Goal: Information Seeking & Learning: Learn about a topic

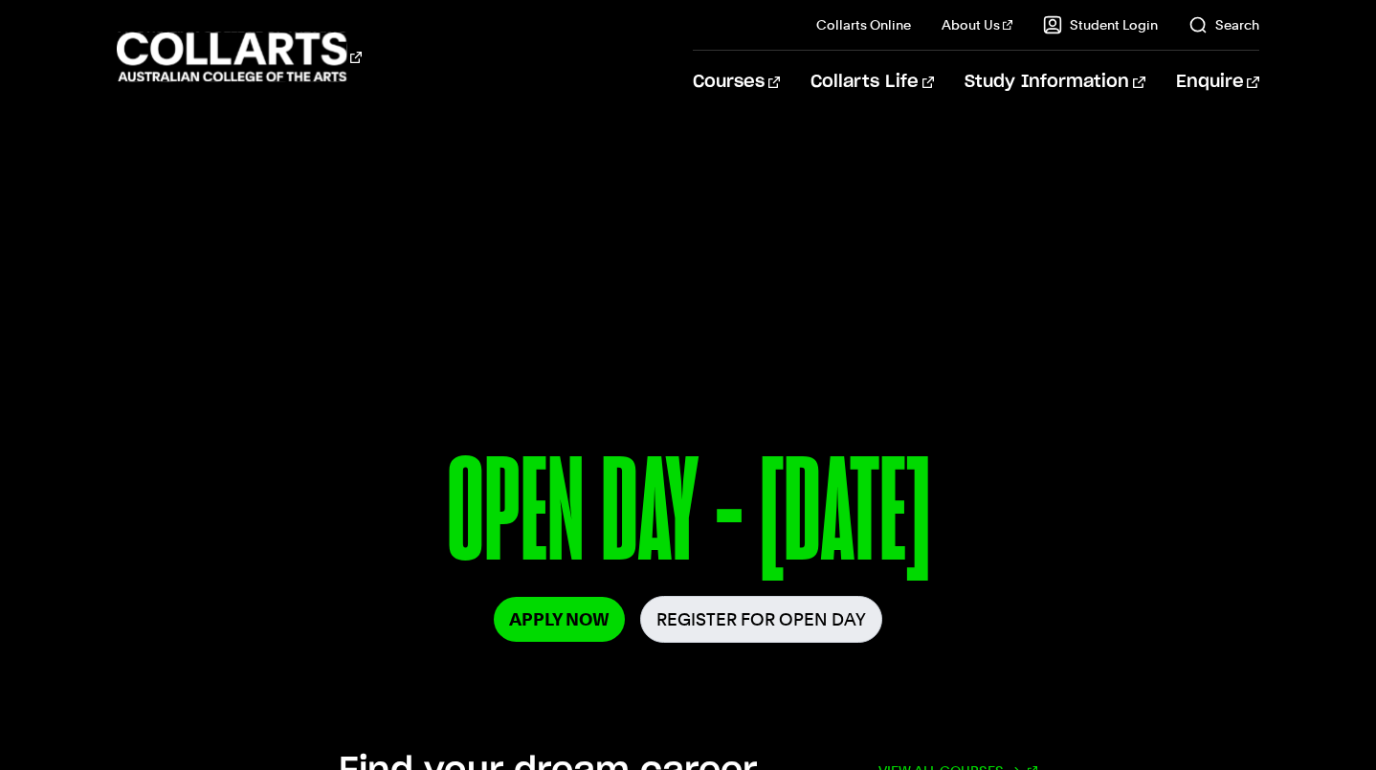
scroll to position [17, 0]
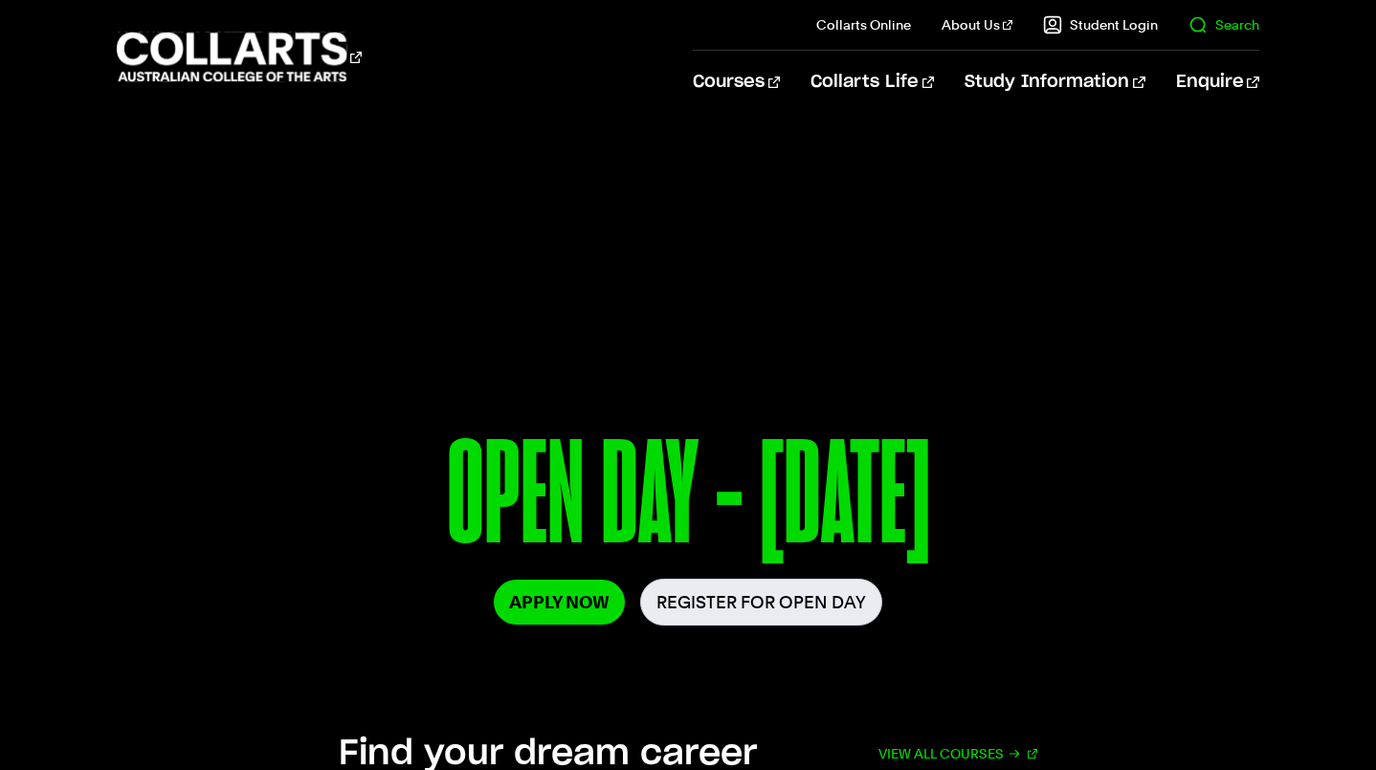
click at [1197, 26] on link "Search" at bounding box center [1223, 24] width 71 height 19
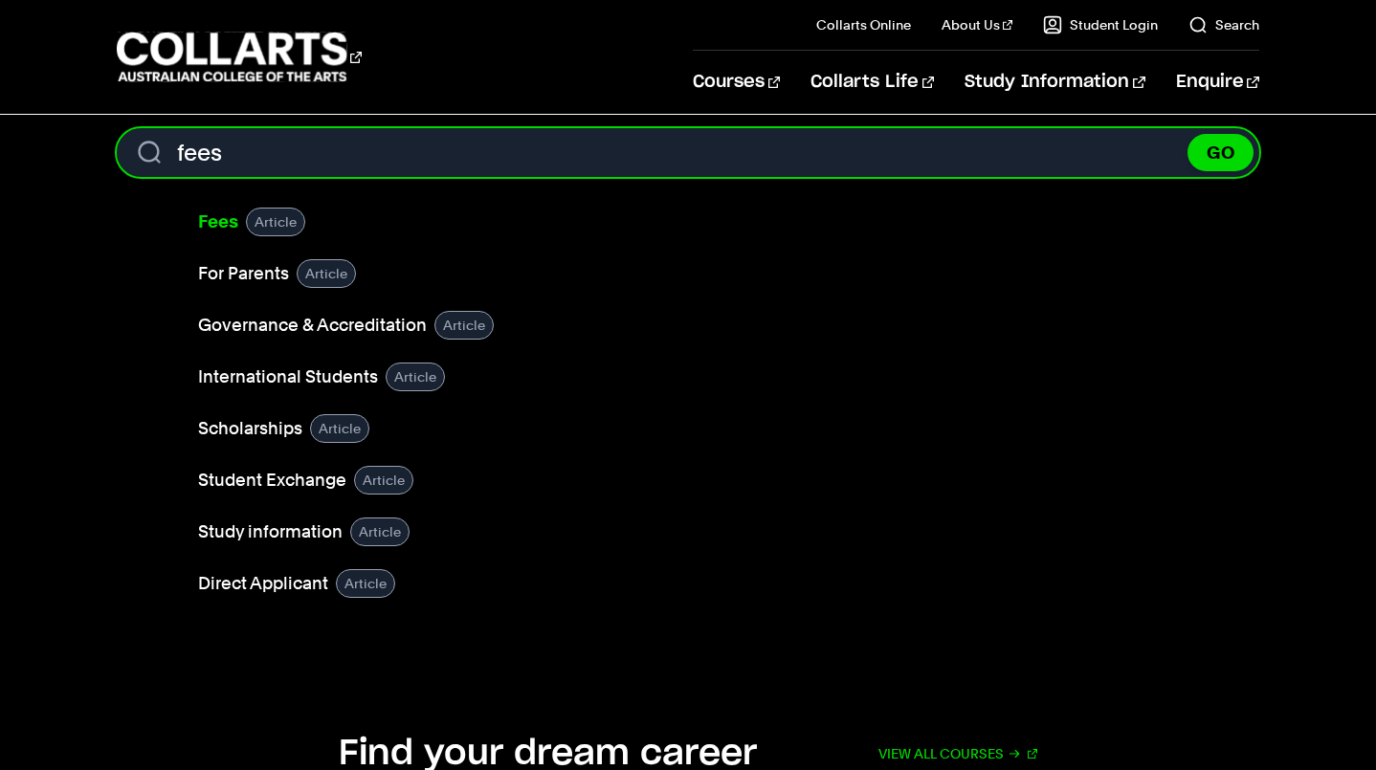
type input "fees"
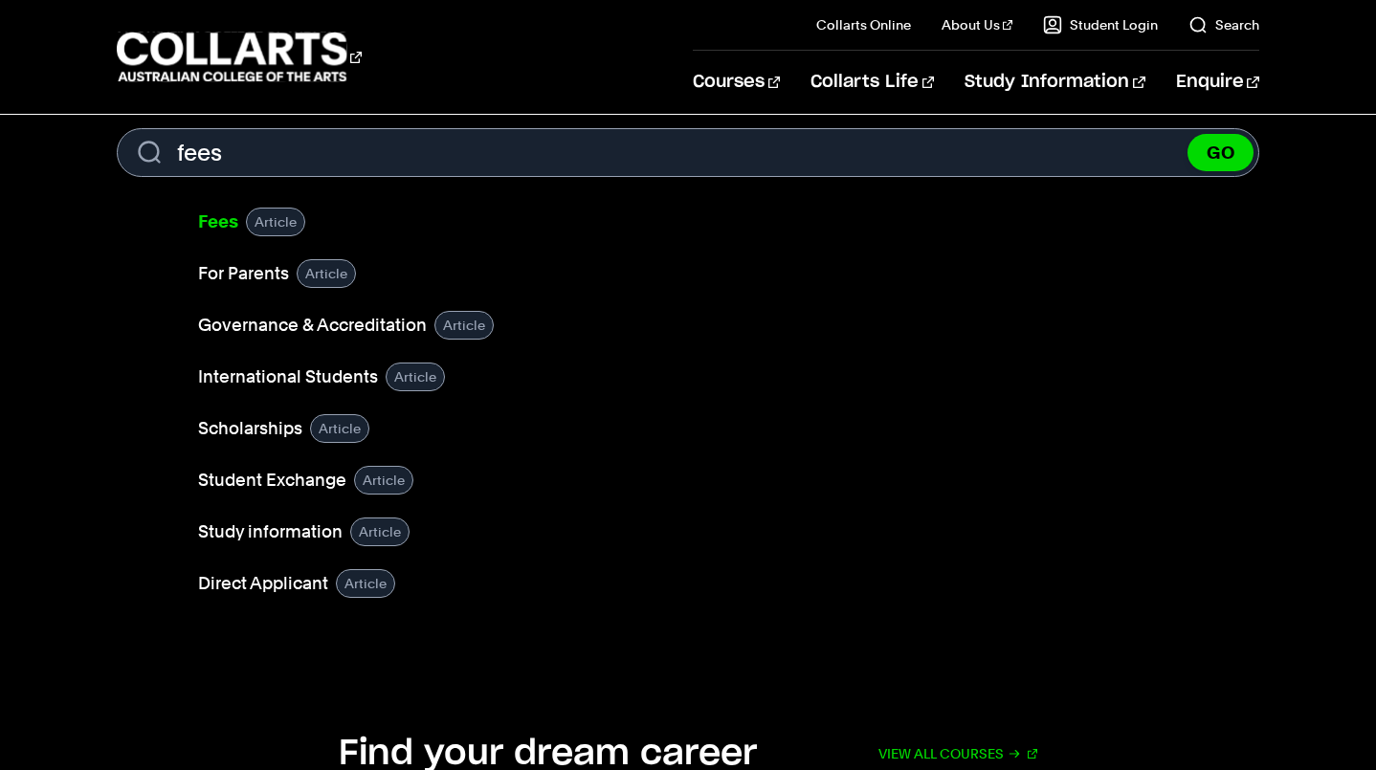
click at [230, 222] on b "Fees" at bounding box center [218, 221] width 40 height 20
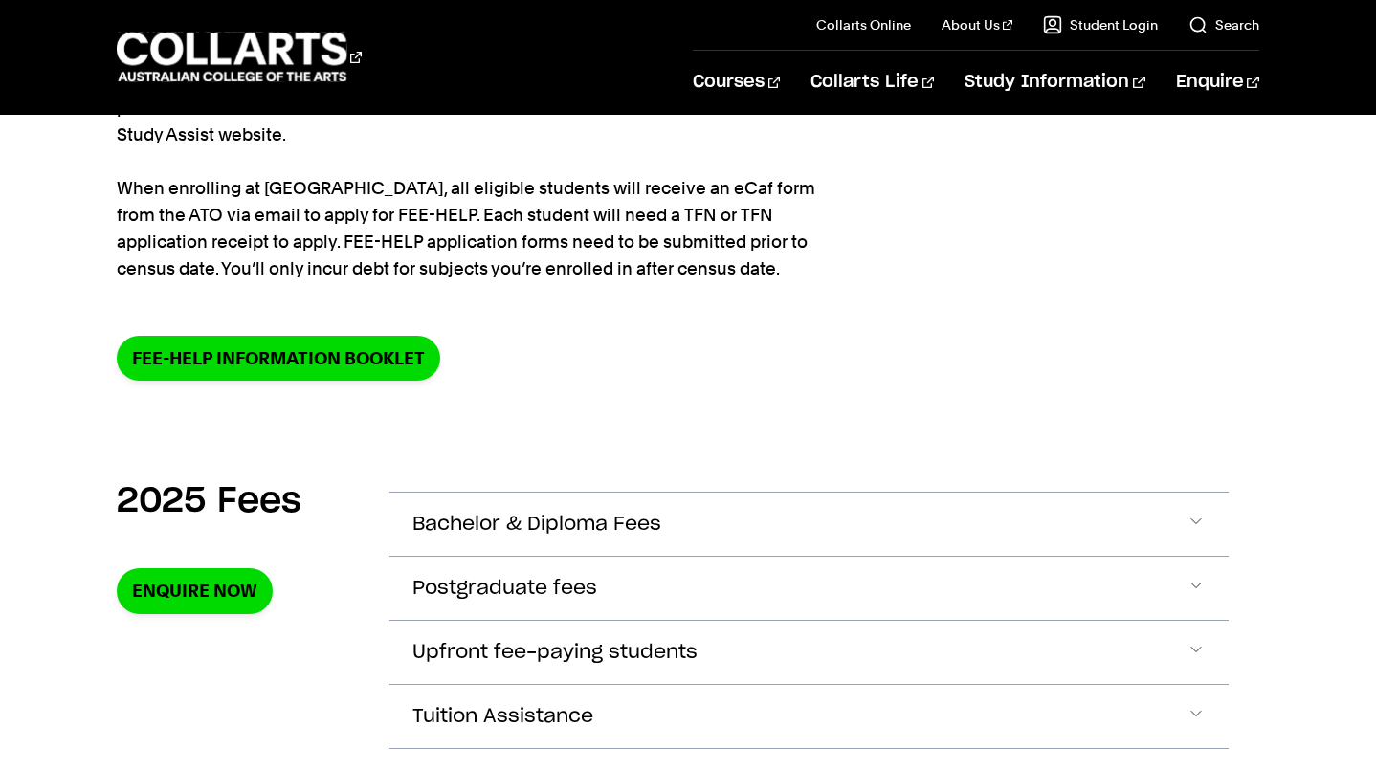
scroll to position [358, 0]
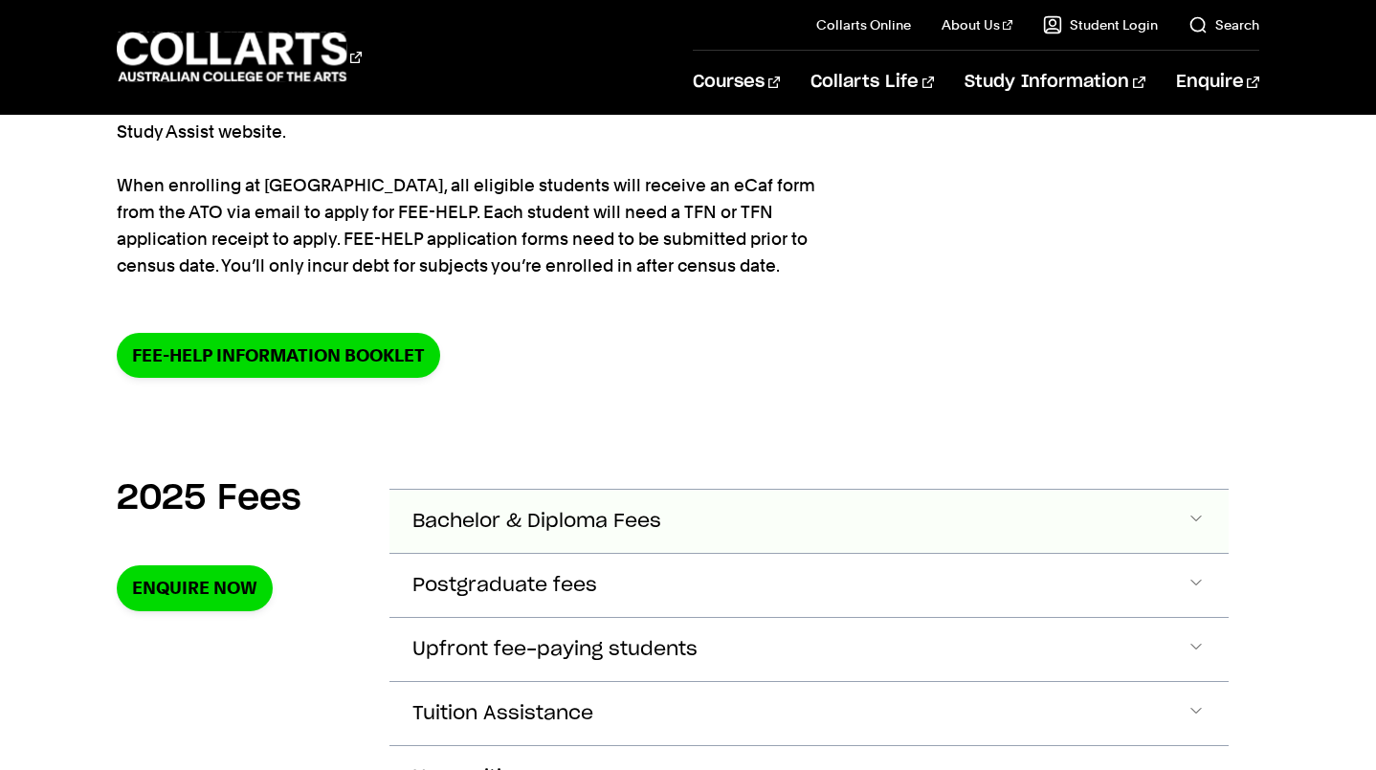
click at [1199, 525] on span "Accordion Section" at bounding box center [1195, 521] width 19 height 25
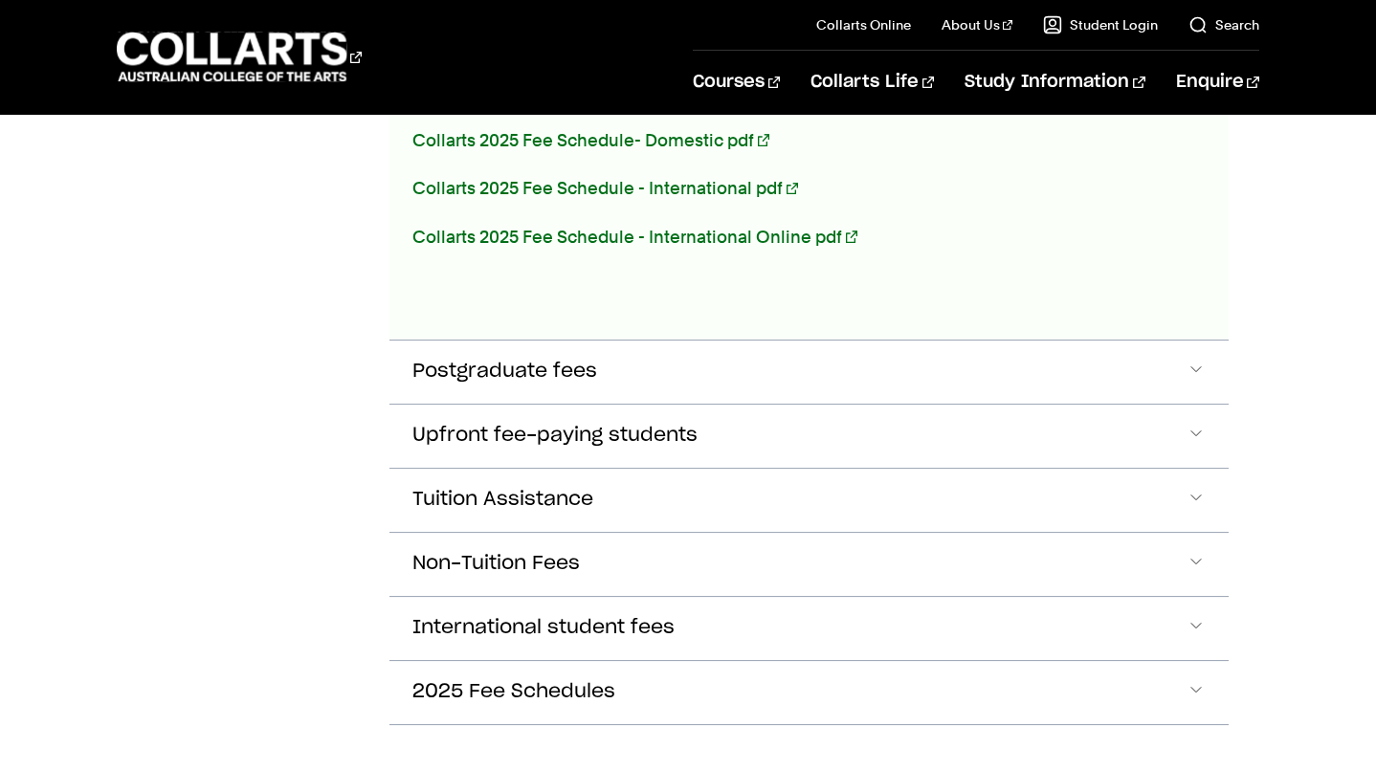
scroll to position [1272, 0]
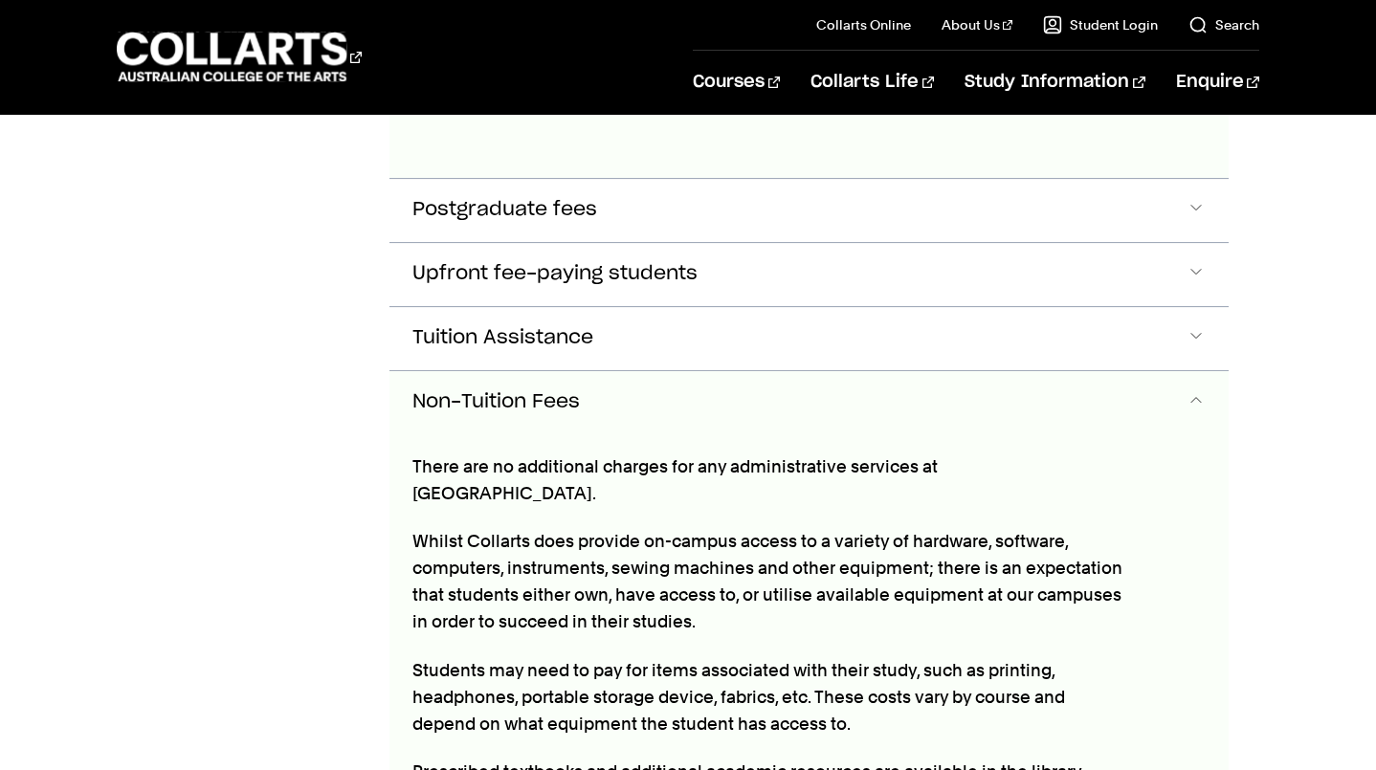
scroll to position [1421, 0]
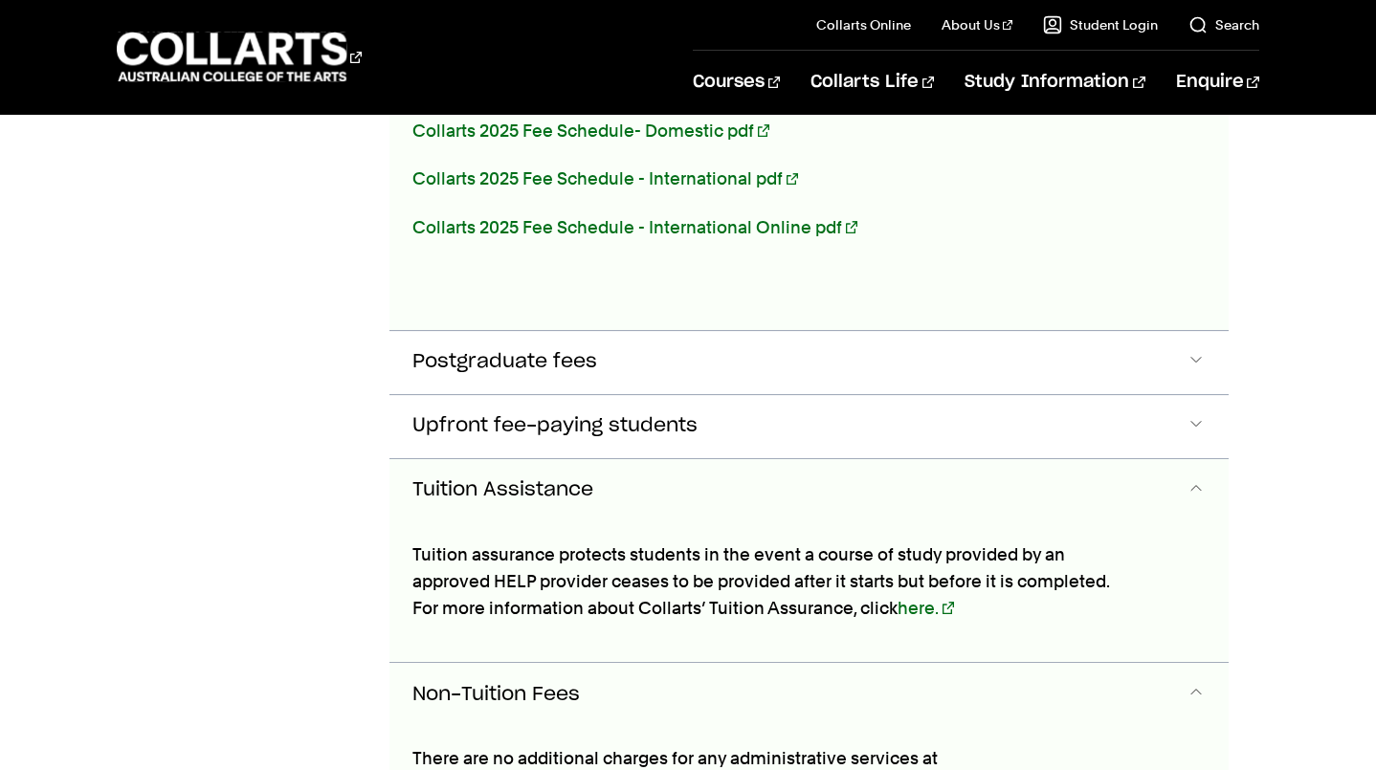
scroll to position [1271, 0]
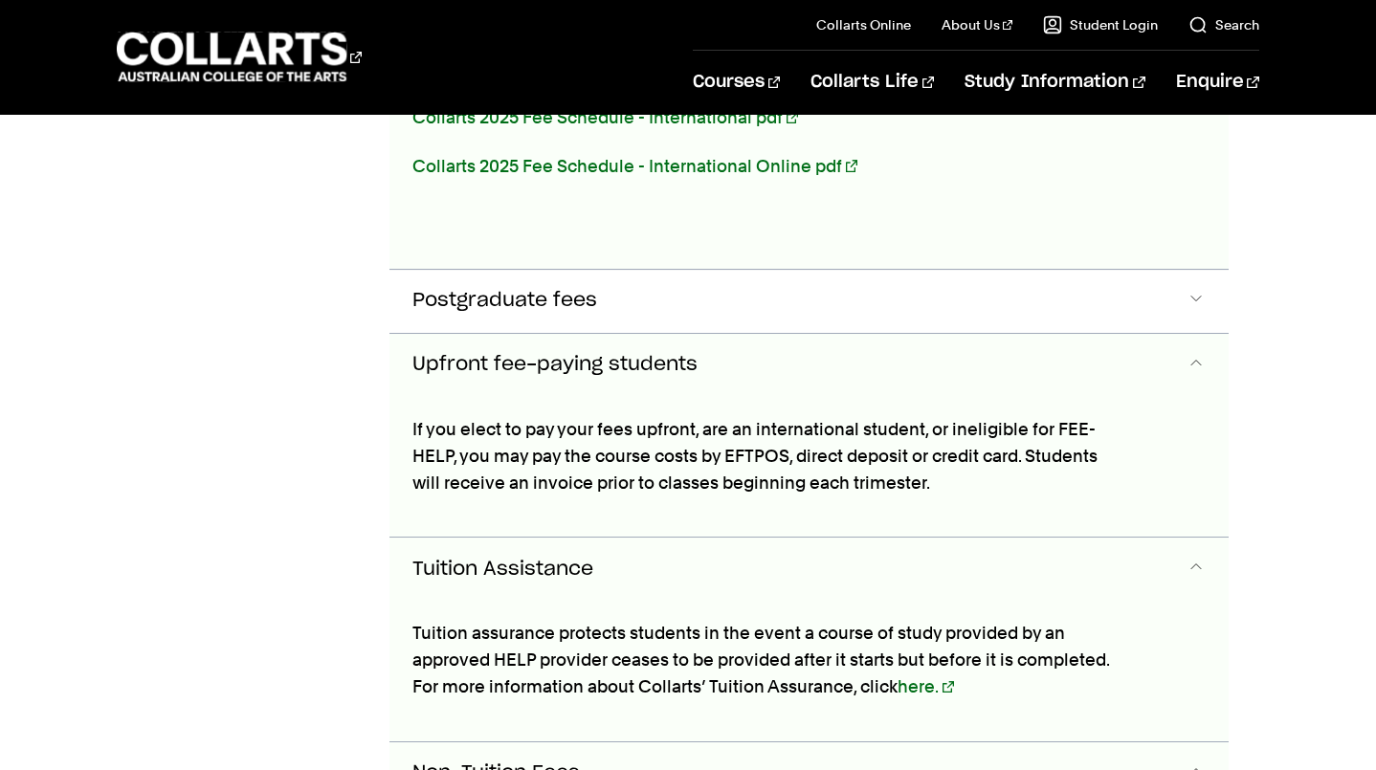
scroll to position [1332, 0]
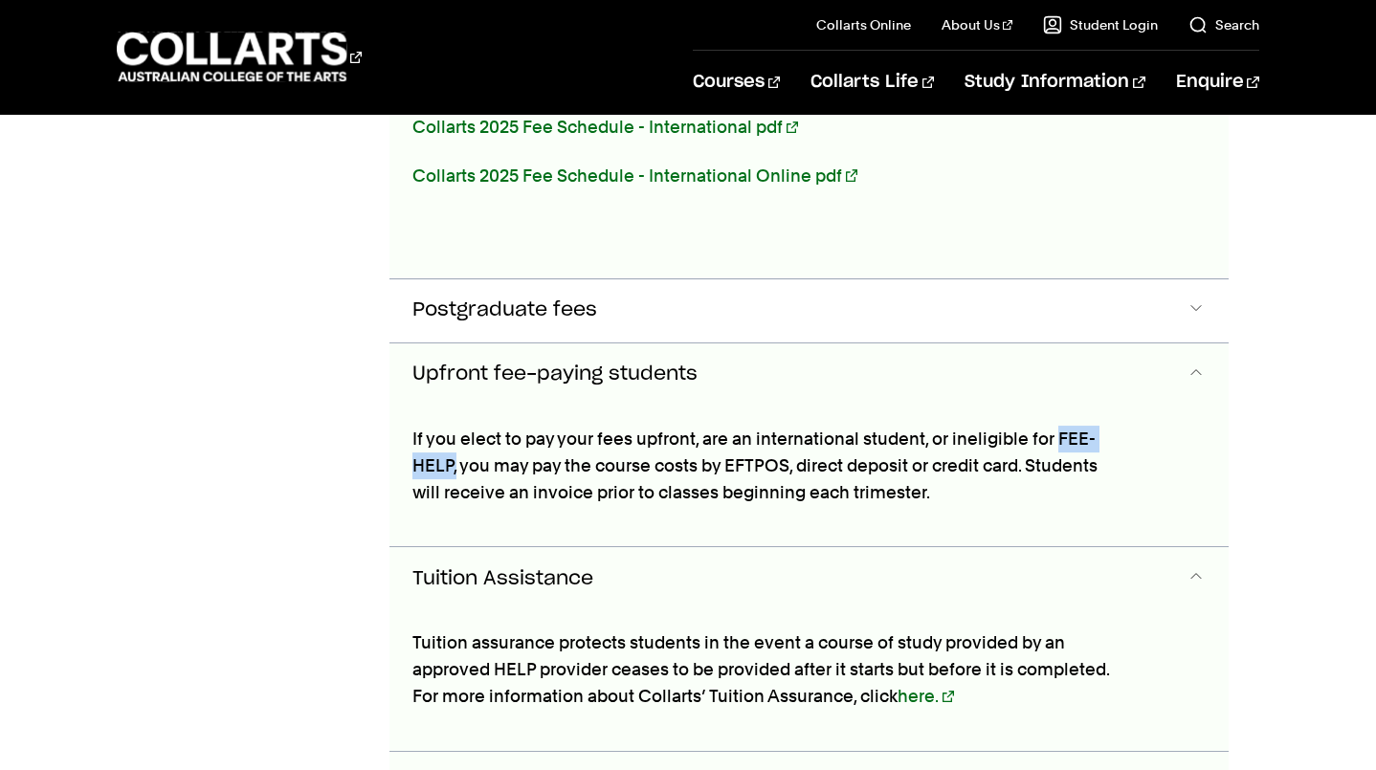
drag, startPoint x: 1056, startPoint y: 439, endPoint x: 457, endPoint y: 465, distance: 599.4
click at [457, 465] on p "If you elect to pay your fees upfront, are an international student, or ineligi…" at bounding box center [767, 466] width 710 height 80
copy p "FEE-HELP,"
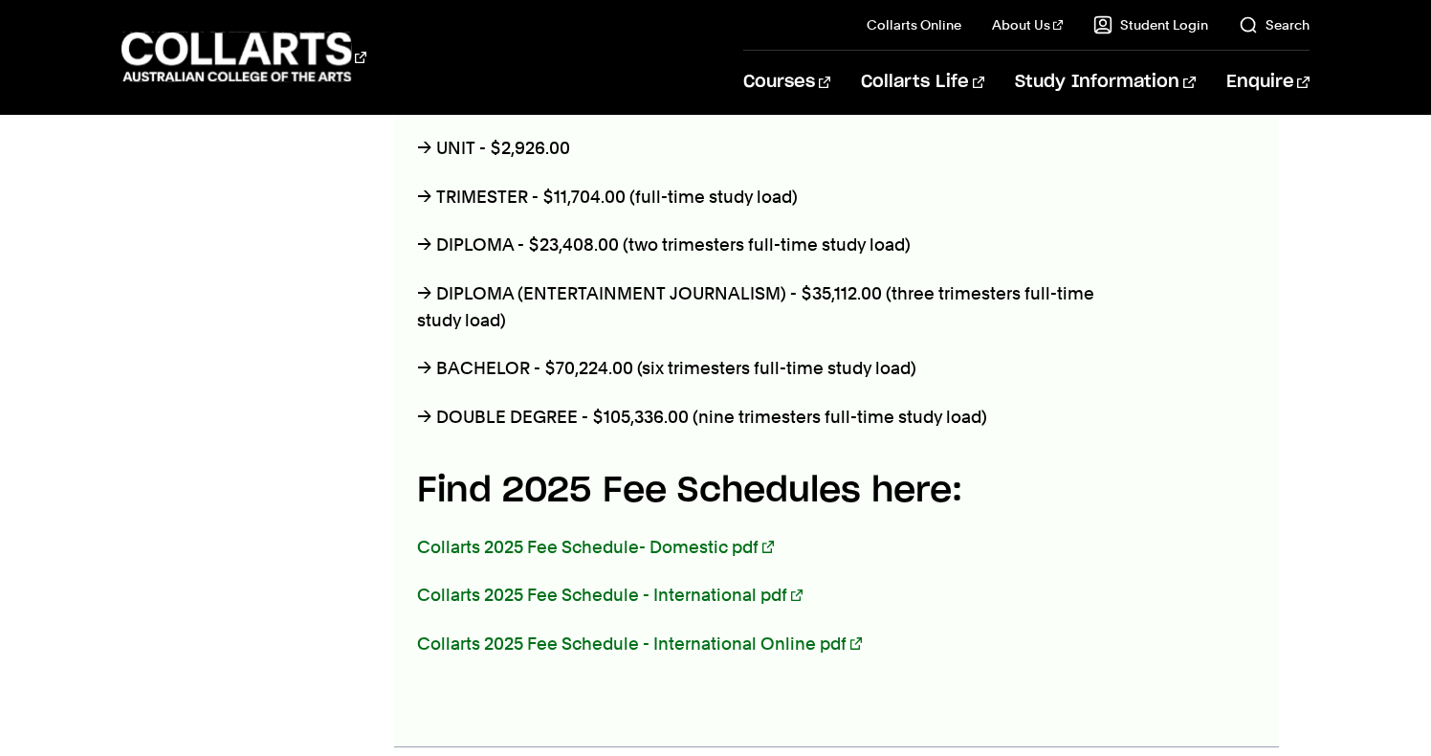
scroll to position [0, 0]
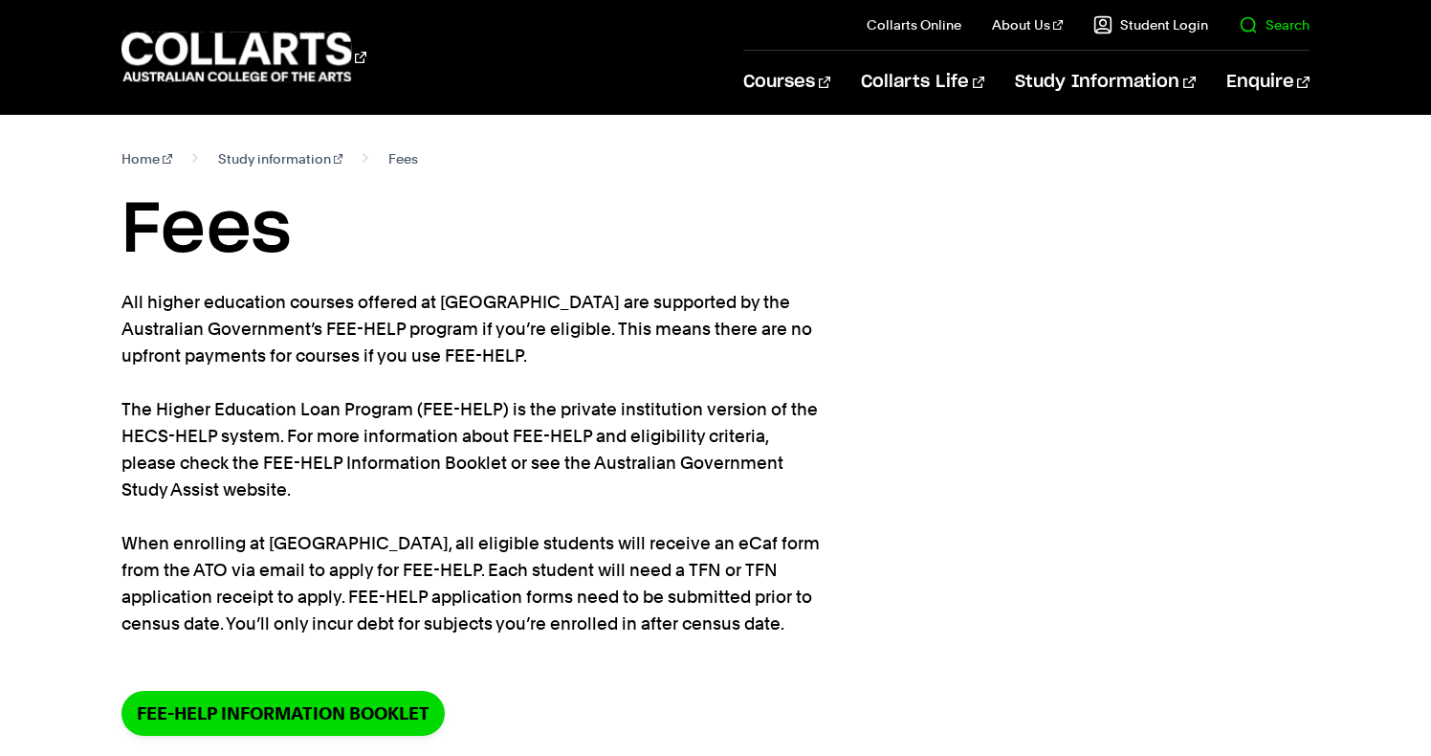
click at [1253, 20] on link "Search" at bounding box center [1274, 24] width 71 height 19
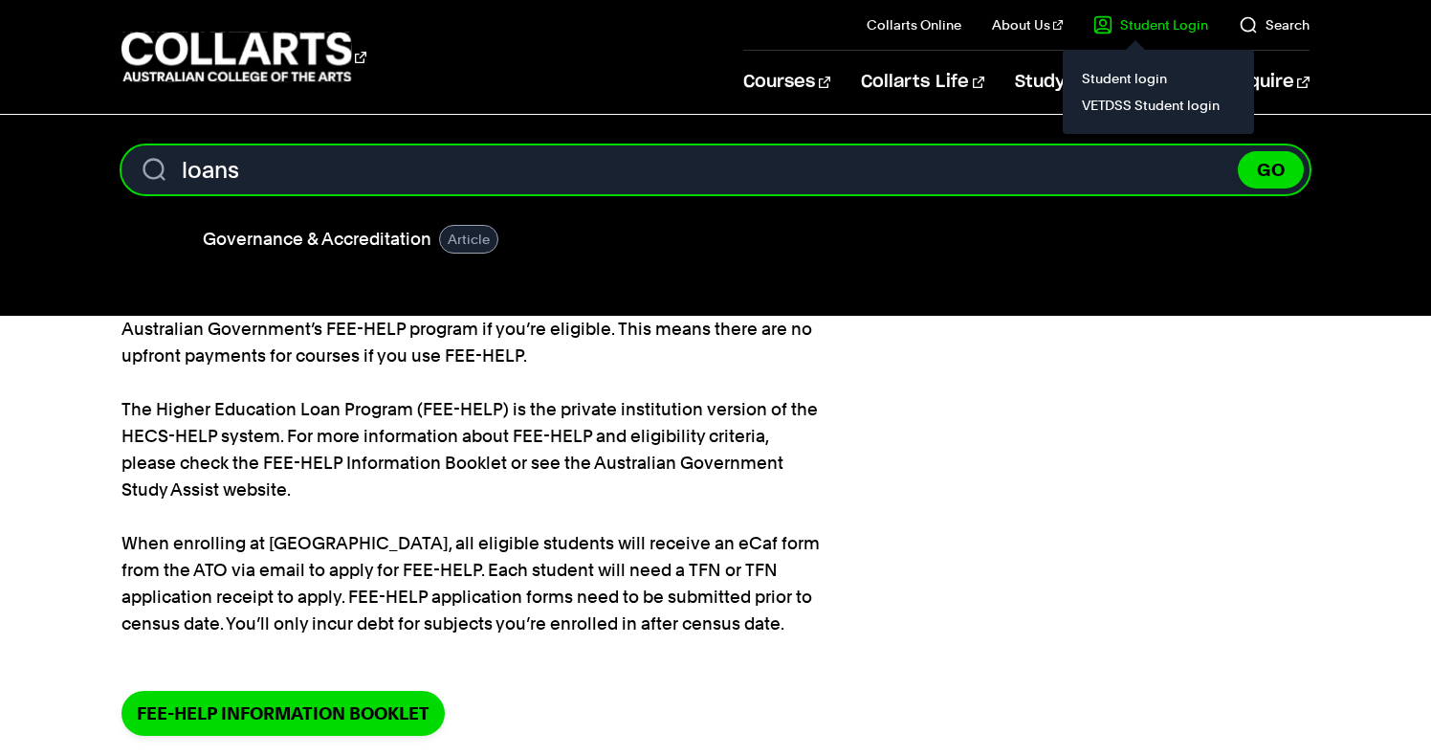
type input "loans"
click at [1238, 151] on button "GO" at bounding box center [1271, 169] width 66 height 37
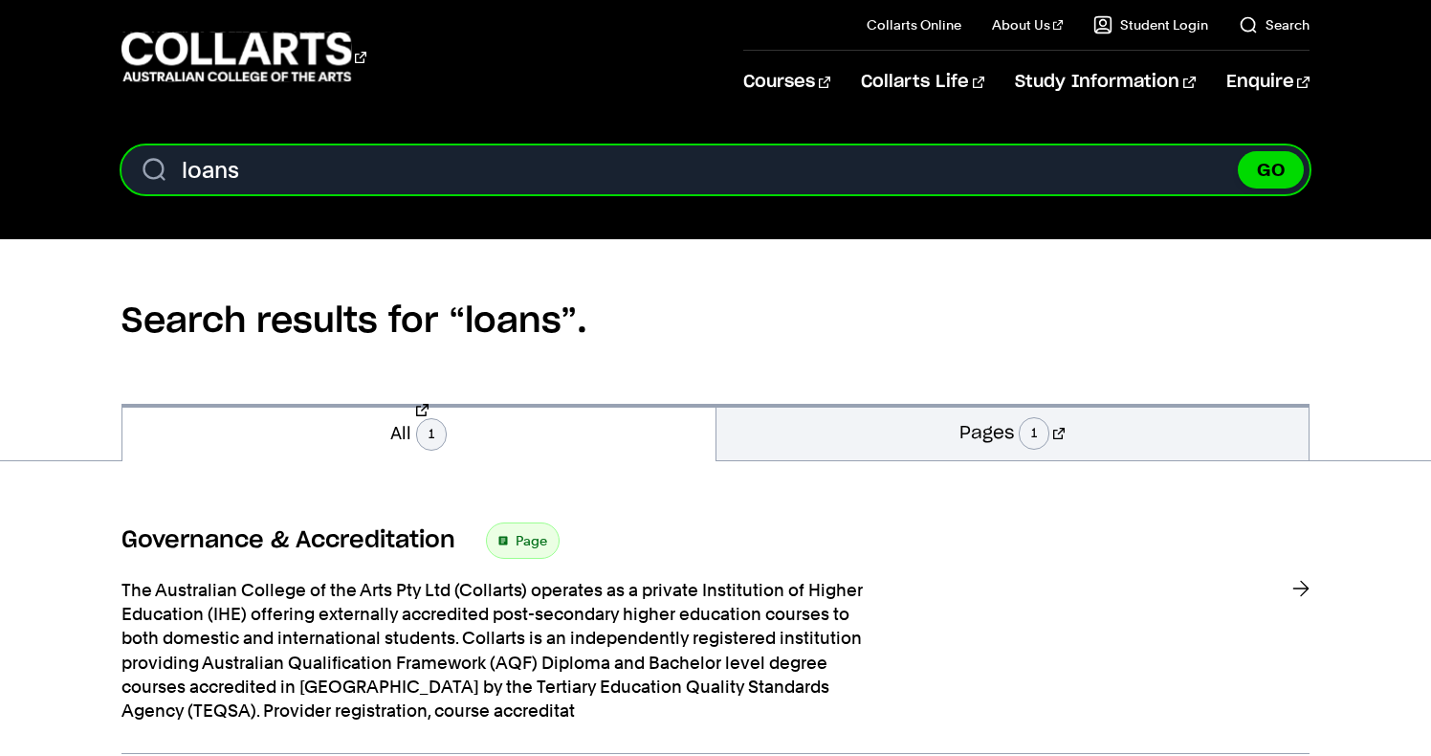
click at [183, 168] on input "loans" at bounding box center [716, 169] width 1188 height 49
type input "fee loans"
click at [1238, 151] on button "GO" at bounding box center [1271, 169] width 66 height 37
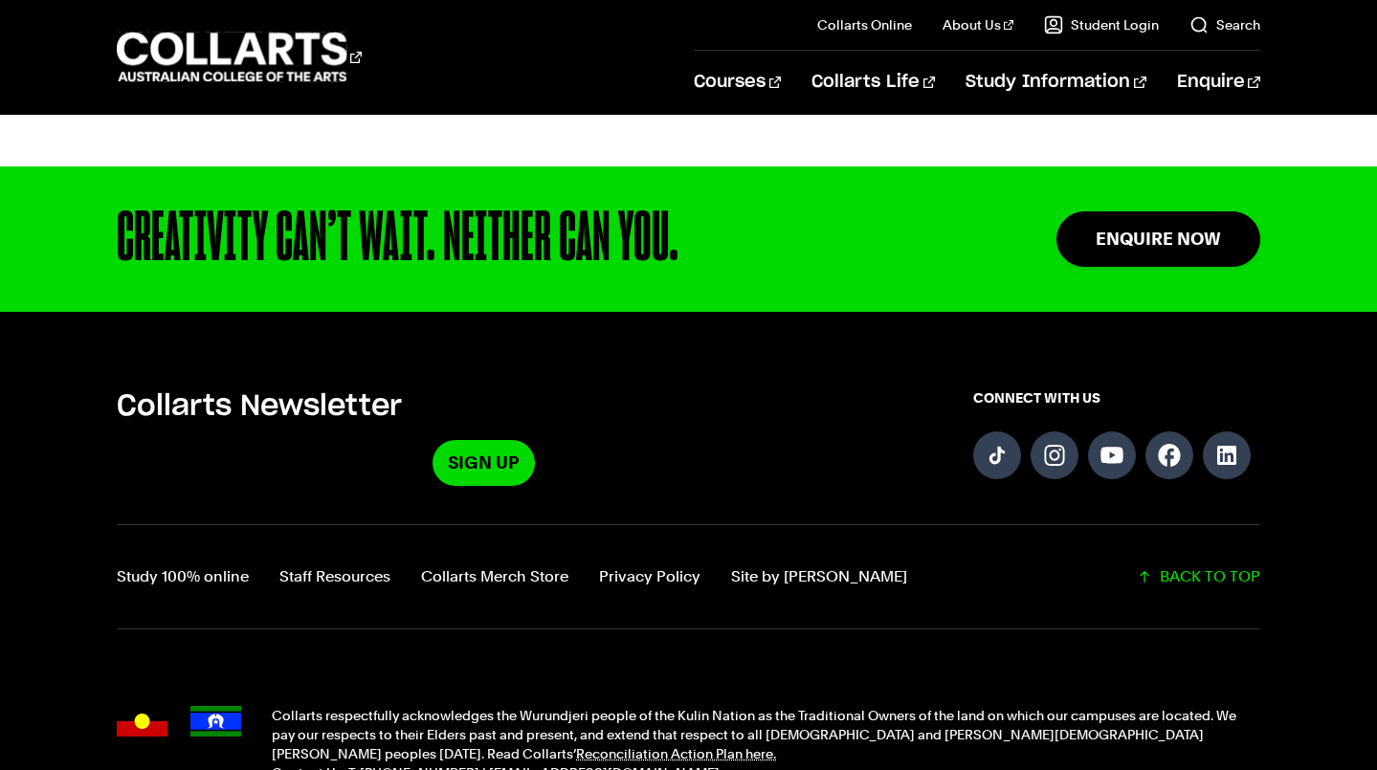
scroll to position [2465, 0]
